Goal: Check status: Check status

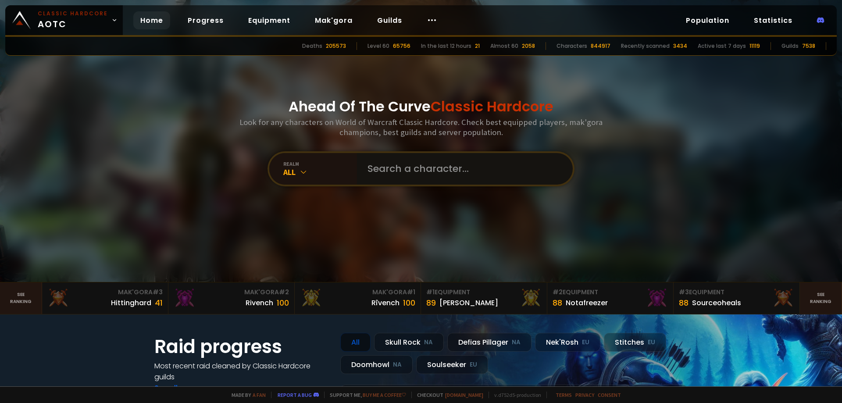
click at [383, 165] on input "text" at bounding box center [462, 169] width 200 height 32
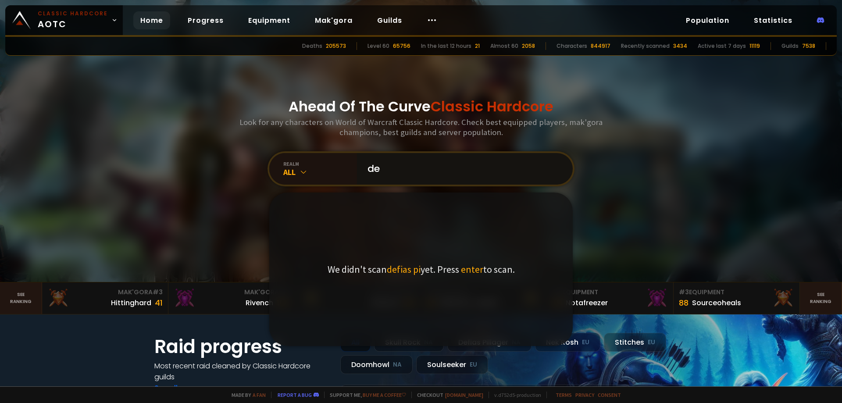
type input "d"
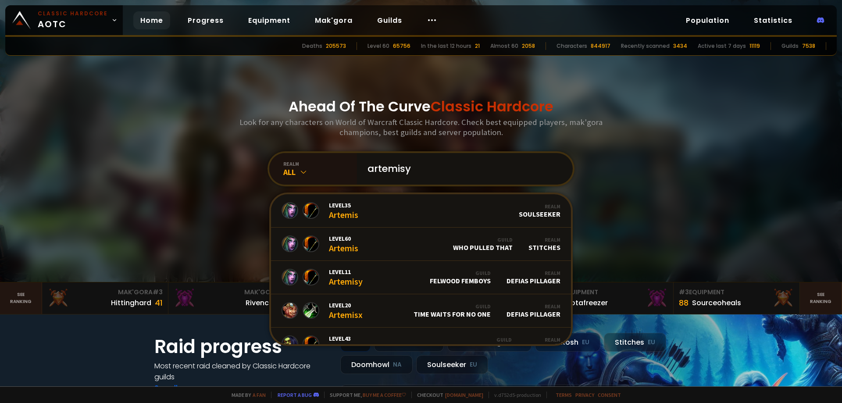
type input "artemisyn"
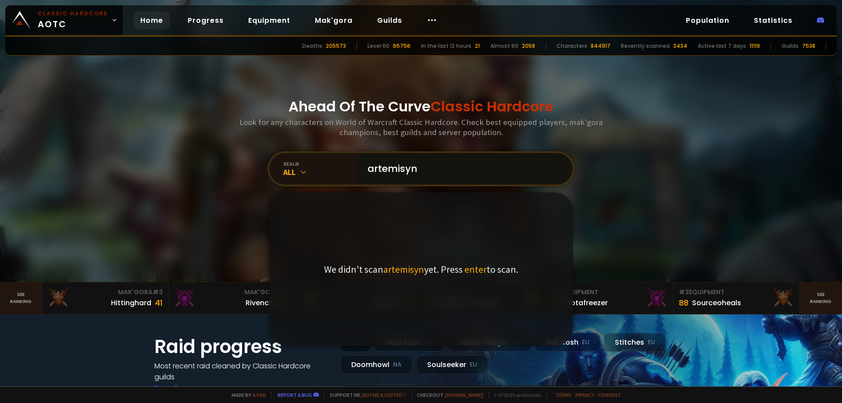
click at [388, 170] on input "artemisyn" at bounding box center [462, 169] width 200 height 32
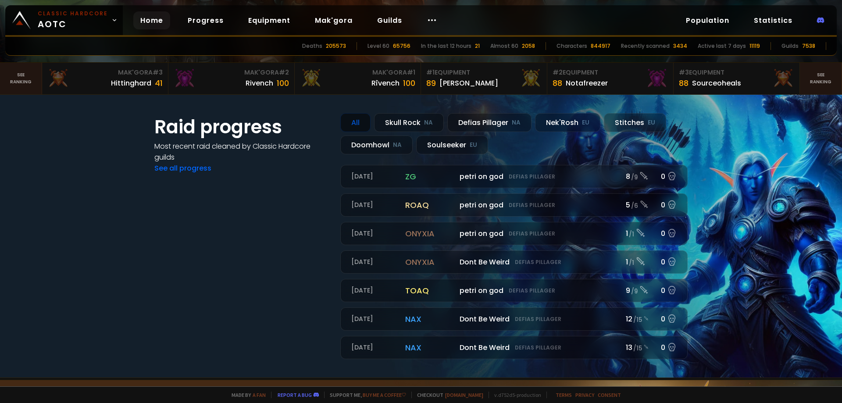
scroll to position [176, 0]
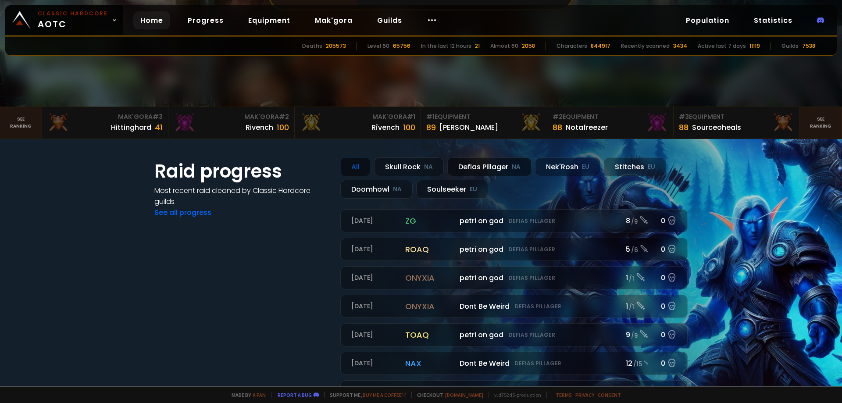
click at [477, 163] on div "Defias Pillager NA" at bounding box center [490, 167] width 84 height 19
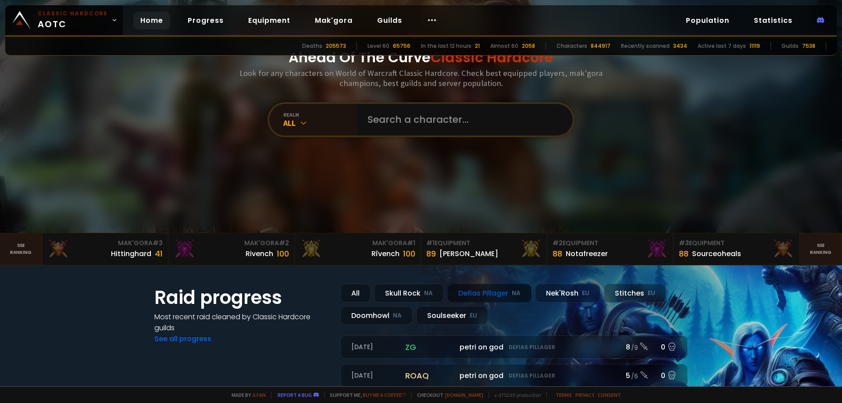
scroll to position [0, 0]
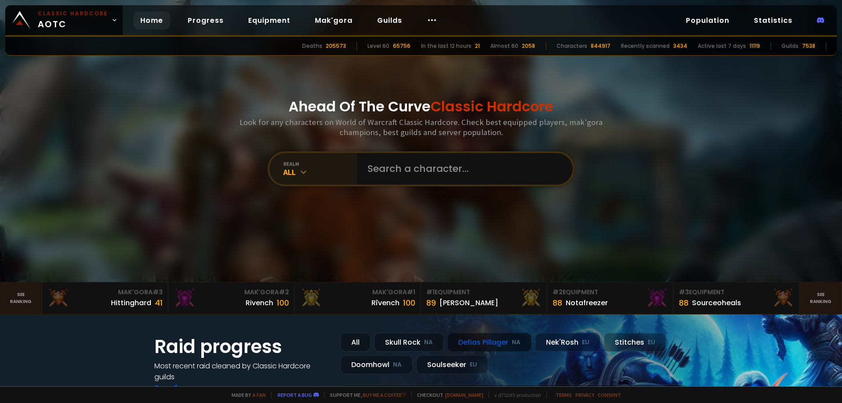
click at [299, 176] on icon at bounding box center [303, 172] width 9 height 9
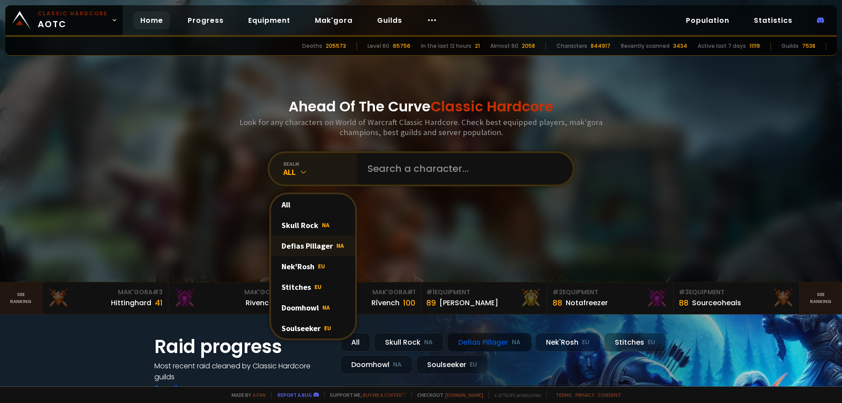
click at [308, 244] on div "Defias Pillager NA" at bounding box center [313, 246] width 84 height 21
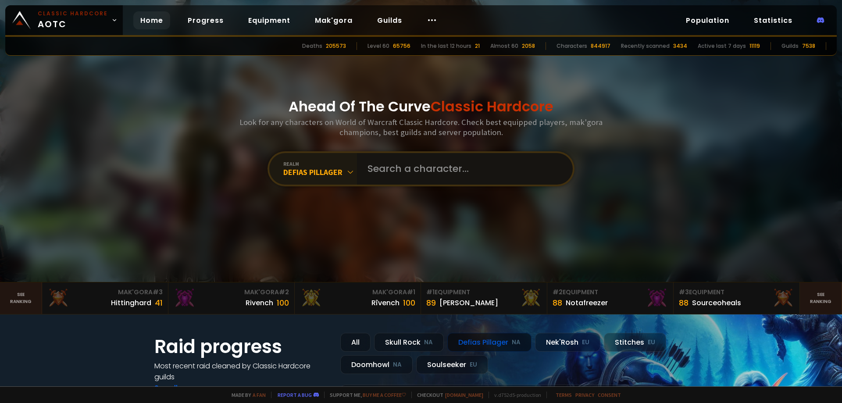
click at [383, 170] on input "text" at bounding box center [462, 169] width 200 height 32
type input "hathora"
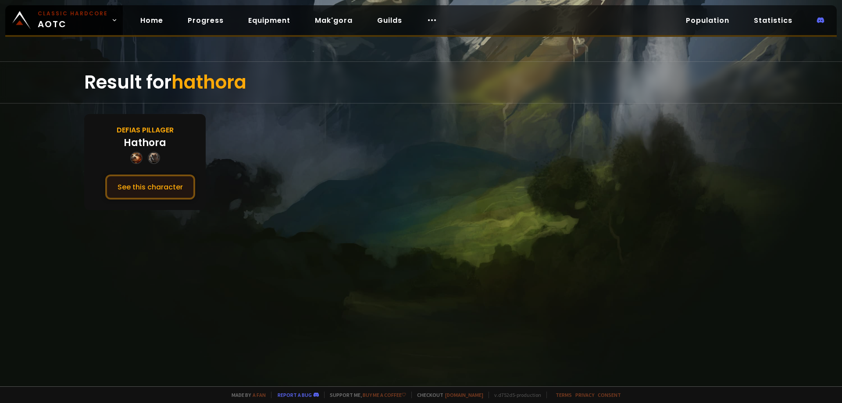
click at [152, 188] on button "See this character" at bounding box center [150, 187] width 90 height 25
